Goal: Find specific page/section: Find specific page/section

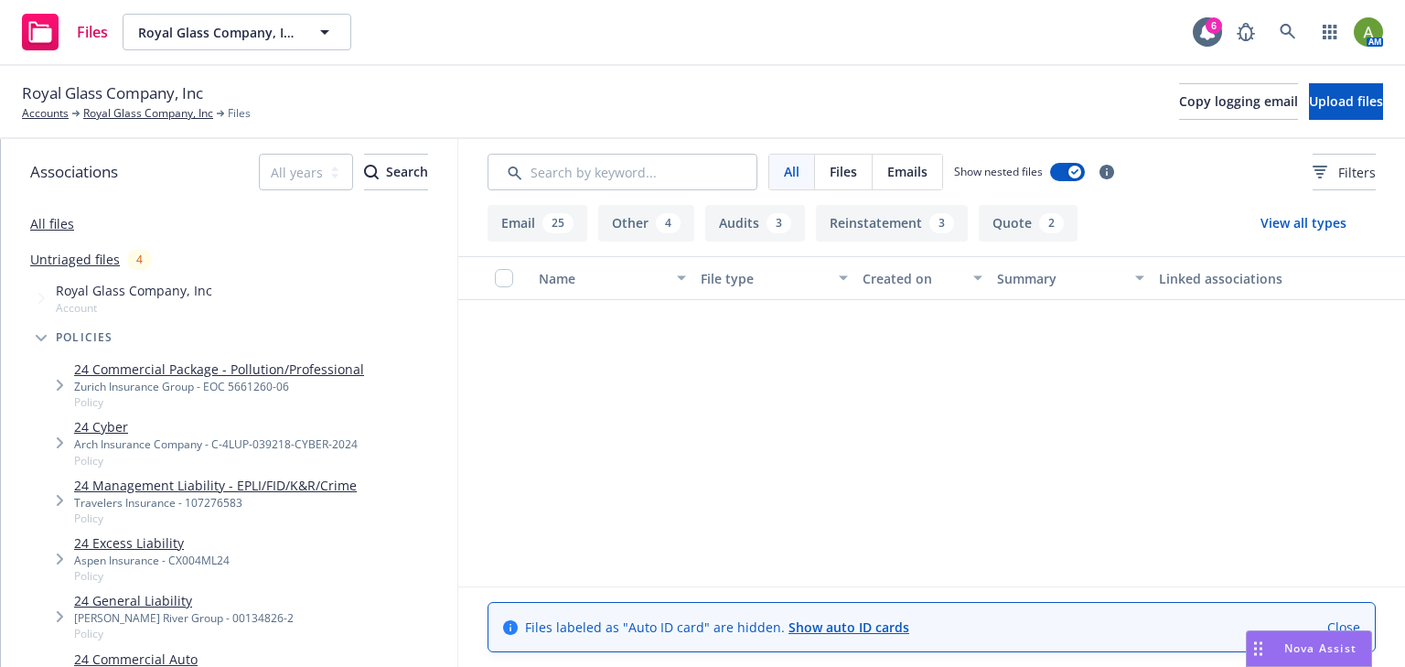
scroll to position [3112, 0]
